Goal: Task Accomplishment & Management: Use online tool/utility

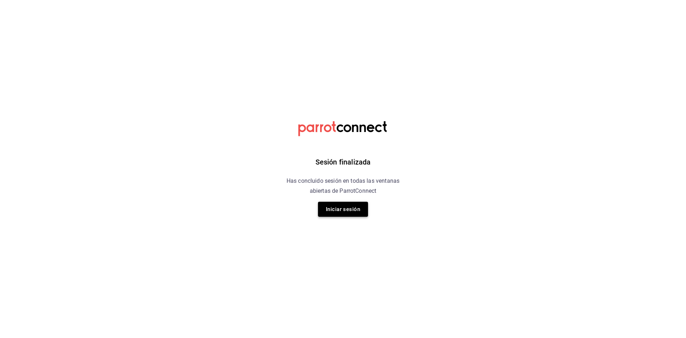
click at [343, 208] on button "Iniciar sesión" at bounding box center [343, 209] width 50 height 15
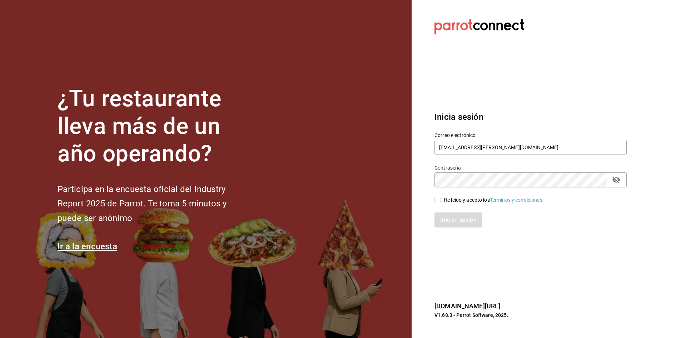
click at [438, 198] on input "He leído y acepto los Términos y condiciones." at bounding box center [437, 200] width 6 height 6
checkbox input "true"
click at [442, 209] on div "Iniciar sesión" at bounding box center [526, 216] width 201 height 24
click at [441, 220] on button "Iniciar sesión" at bounding box center [458, 219] width 49 height 15
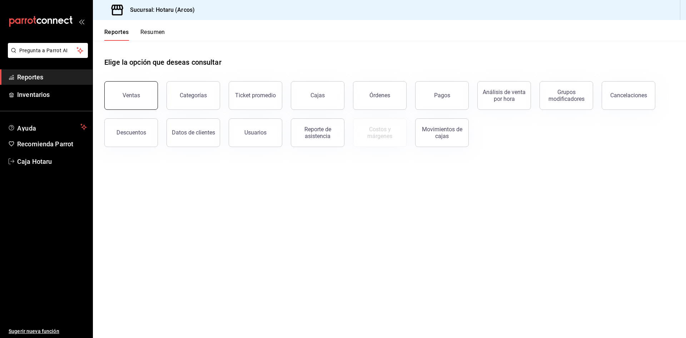
click at [131, 96] on div "Ventas" at bounding box center [132, 95] width 18 height 7
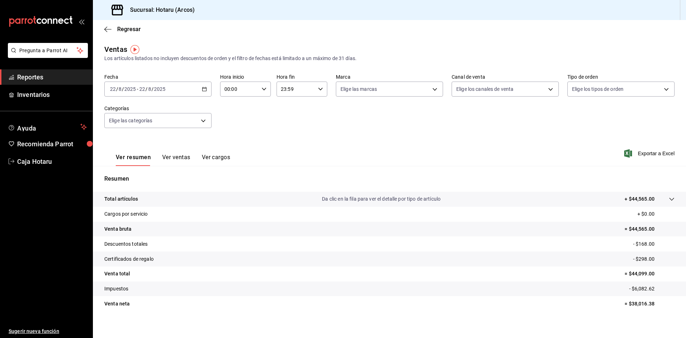
click at [203, 91] on \(Stroke\) "button" at bounding box center [204, 89] width 4 height 4
click at [150, 171] on li "Rango de fechas" at bounding box center [138, 175] width 67 height 16
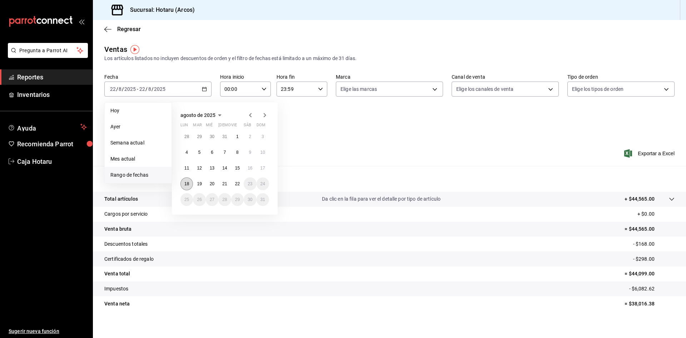
click at [186, 183] on abbr "18" at bounding box center [186, 183] width 5 height 5
click at [241, 186] on button "22" at bounding box center [237, 183] width 13 height 13
drag, startPoint x: 190, startPoint y: 186, endPoint x: 190, endPoint y: 182, distance: 3.9
click at [190, 184] on button "18" at bounding box center [186, 183] width 13 height 13
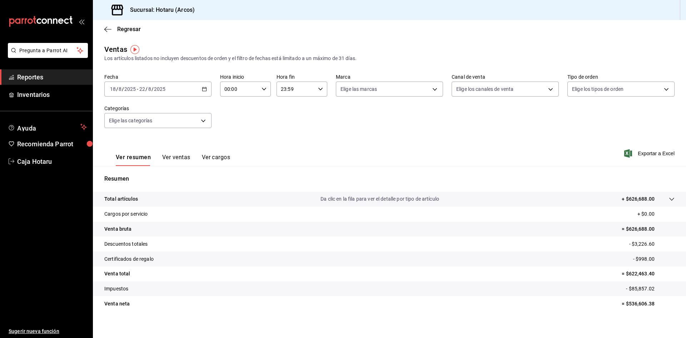
click at [268, 95] on div "00:00 Hora inicio" at bounding box center [245, 88] width 51 height 15
click at [234, 118] on button "05" at bounding box center [231, 121] width 23 height 14
type input "05:00"
click at [321, 91] on div at bounding box center [343, 169] width 686 height 338
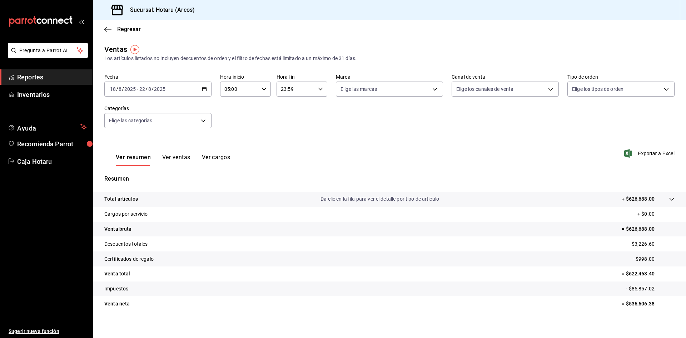
click at [321, 91] on div "23:59 Hora fin" at bounding box center [302, 88] width 51 height 15
click at [288, 121] on span "05" at bounding box center [287, 122] width 14 height 6
drag, startPoint x: 307, startPoint y: 118, endPoint x: 317, endPoint y: 114, distance: 11.4
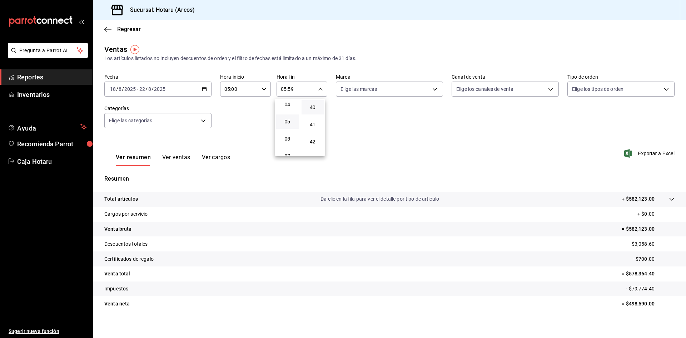
click at [317, 114] on button "40" at bounding box center [313, 107] width 23 height 14
click at [313, 109] on span "00" at bounding box center [313, 107] width 14 height 6
type input "05:00"
click at [648, 151] on div at bounding box center [343, 169] width 686 height 338
click at [648, 151] on span "Exportar a Excel" at bounding box center [650, 153] width 49 height 9
